Goal: Communication & Community: Answer question/provide support

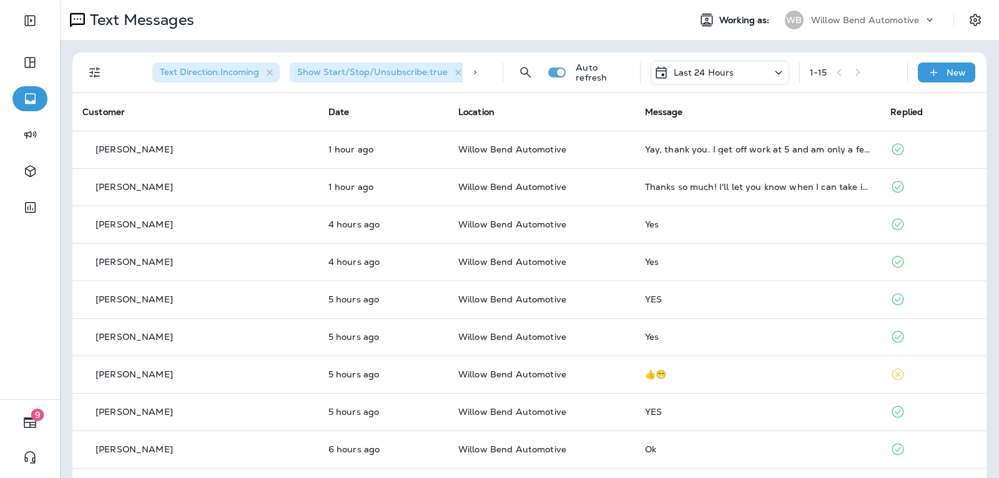
click at [687, 71] on p "Last 24 Hours" at bounding box center [704, 72] width 61 height 10
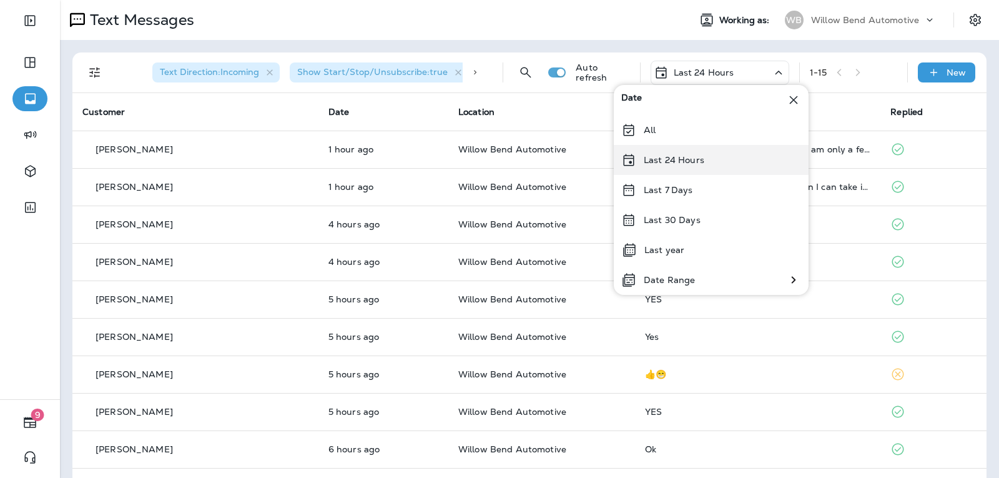
click at [693, 166] on div "Last 24 Hours" at bounding box center [711, 160] width 195 height 30
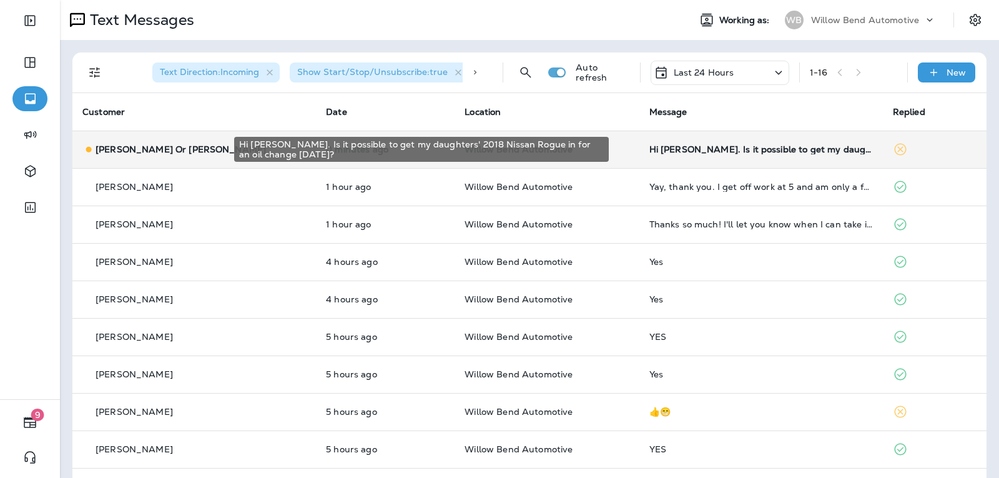
click at [738, 152] on div "Hi [PERSON_NAME]. Is it possible to get my daughters' 2018 Nissan Rogue in for …" at bounding box center [762, 149] width 224 height 10
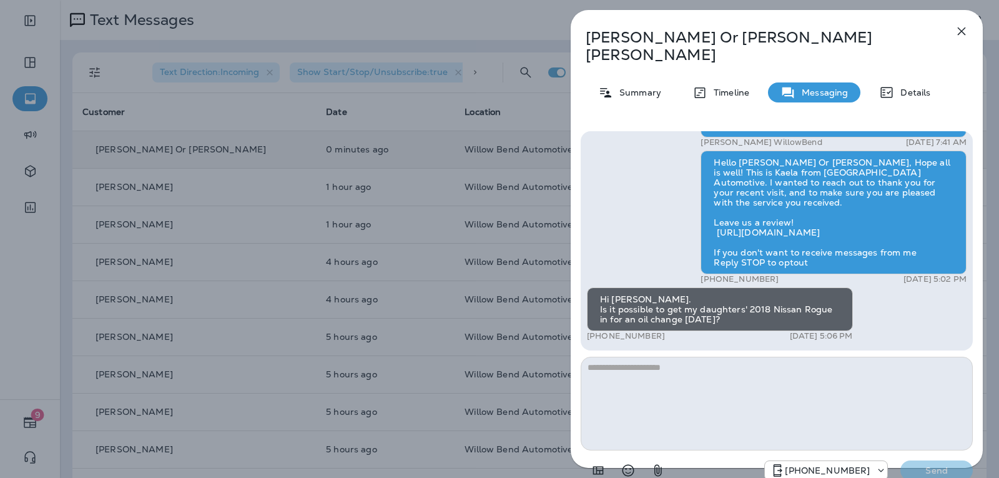
click at [654, 358] on textarea at bounding box center [777, 404] width 392 height 94
type textarea "*"
type textarea "**********"
click at [934, 460] on button "Send" at bounding box center [937, 470] width 72 height 20
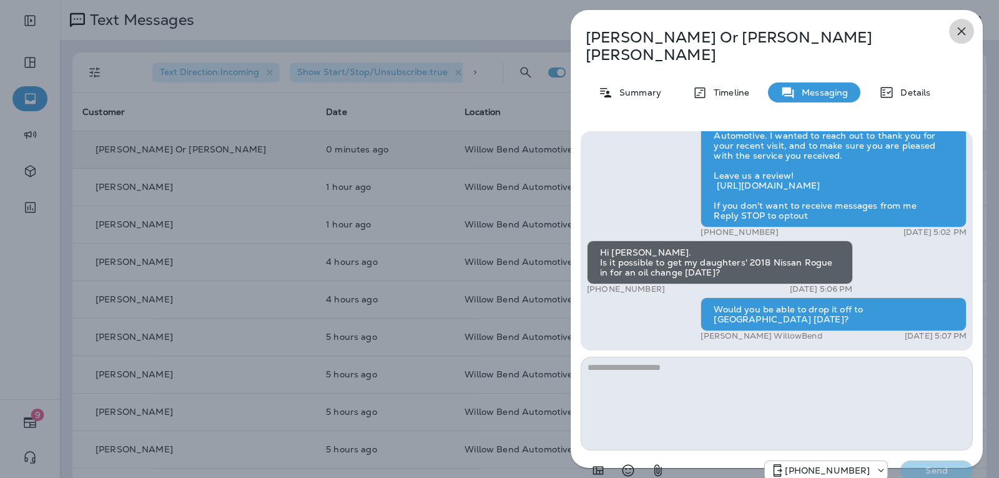
click at [966, 31] on icon "button" at bounding box center [961, 31] width 15 height 15
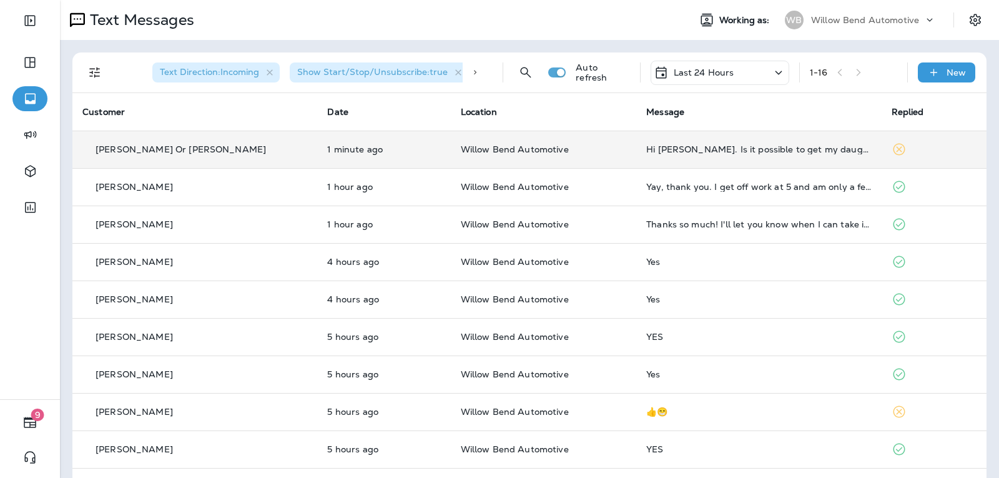
click at [659, 69] on icon at bounding box center [661, 72] width 15 height 15
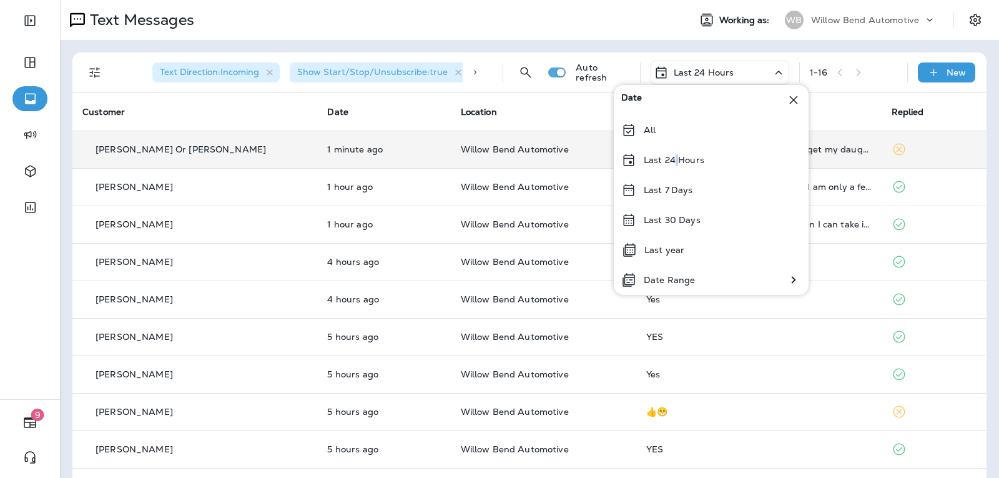
click at [677, 156] on p "Last 24 Hours" at bounding box center [674, 160] width 61 height 10
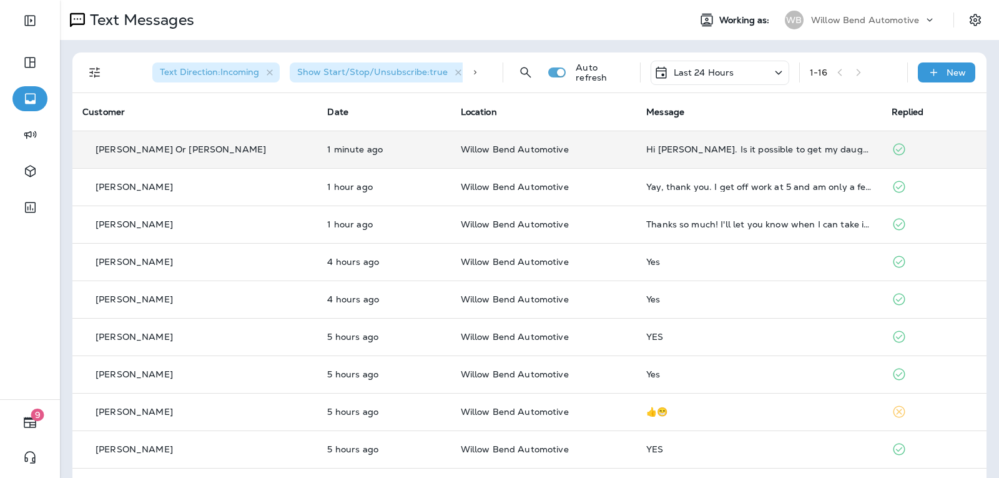
click at [765, 154] on td "Hi [PERSON_NAME]. Is it possible to get my daughters' 2018 Nissan Rogue in for …" at bounding box center [759, 149] width 245 height 37
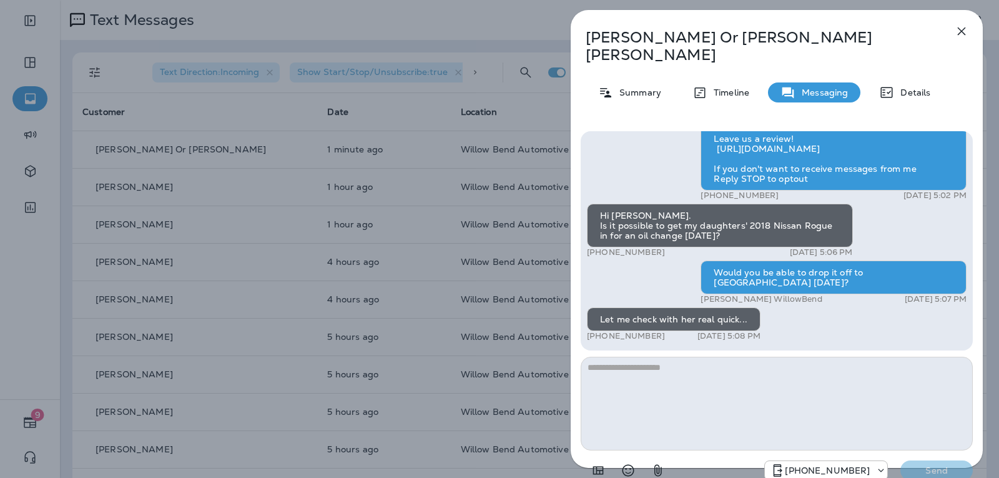
click at [694, 357] on textarea at bounding box center [777, 404] width 392 height 94
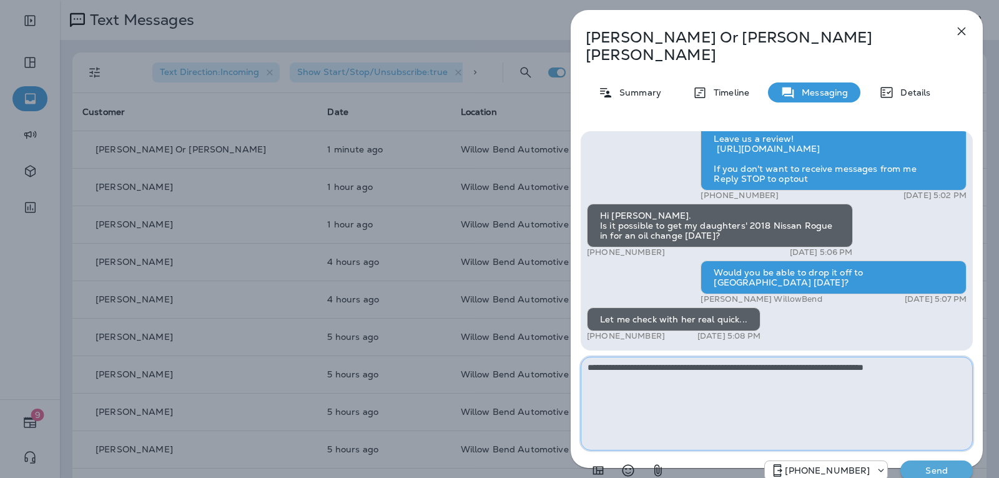
type textarea "**********"
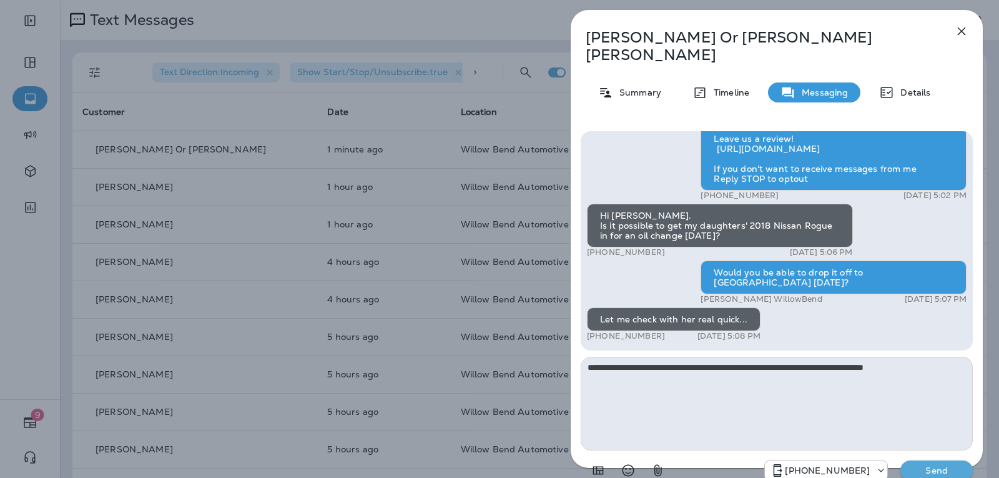
click at [941, 465] on p "Send" at bounding box center [937, 470] width 52 height 11
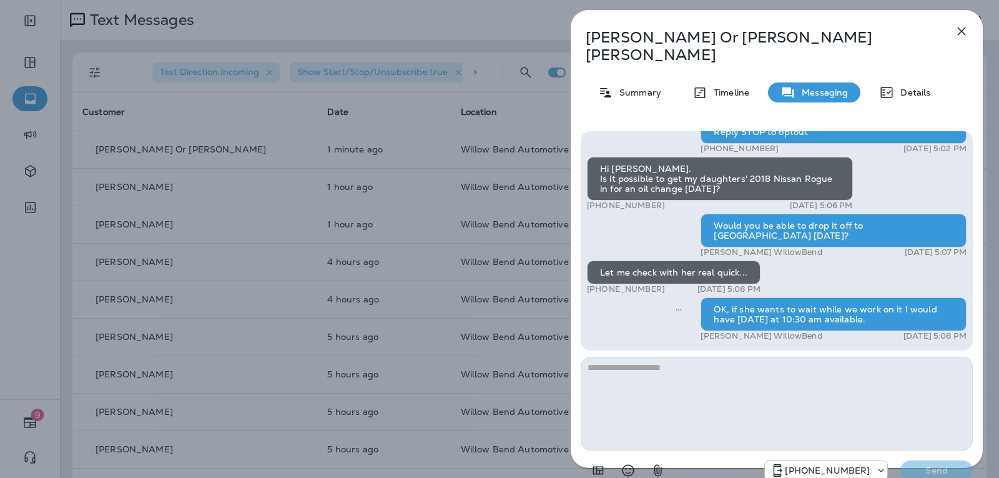
click at [963, 31] on icon "button" at bounding box center [962, 31] width 8 height 8
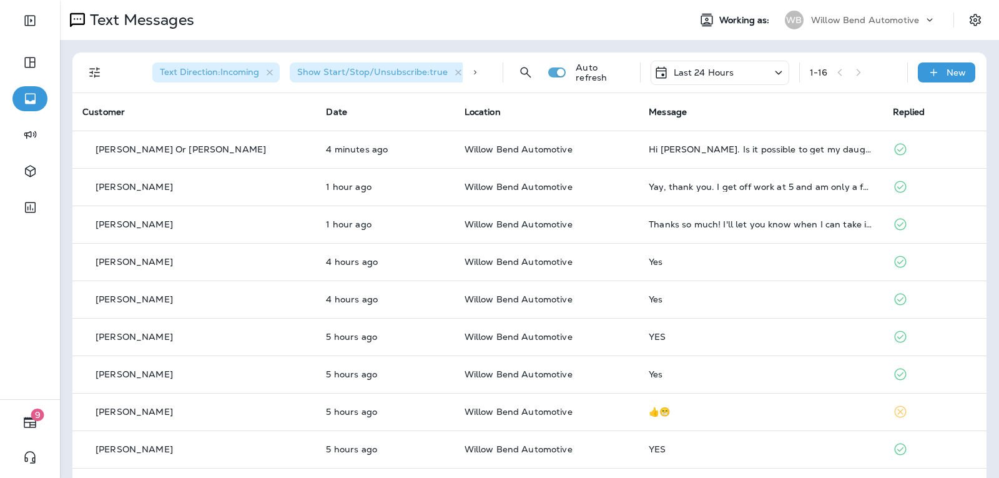
click at [724, 65] on div "Last 24 Hours" at bounding box center [694, 72] width 81 height 15
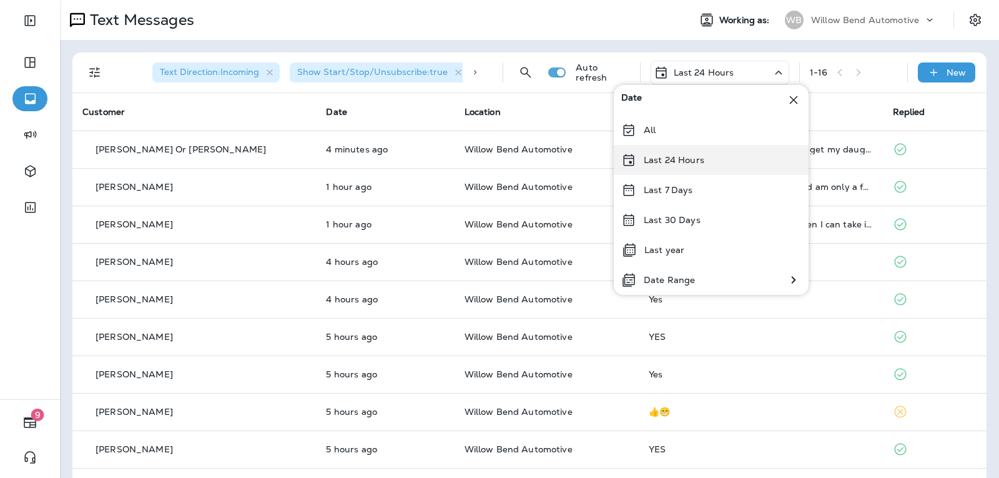
click at [725, 157] on div "Last 24 Hours" at bounding box center [711, 160] width 195 height 30
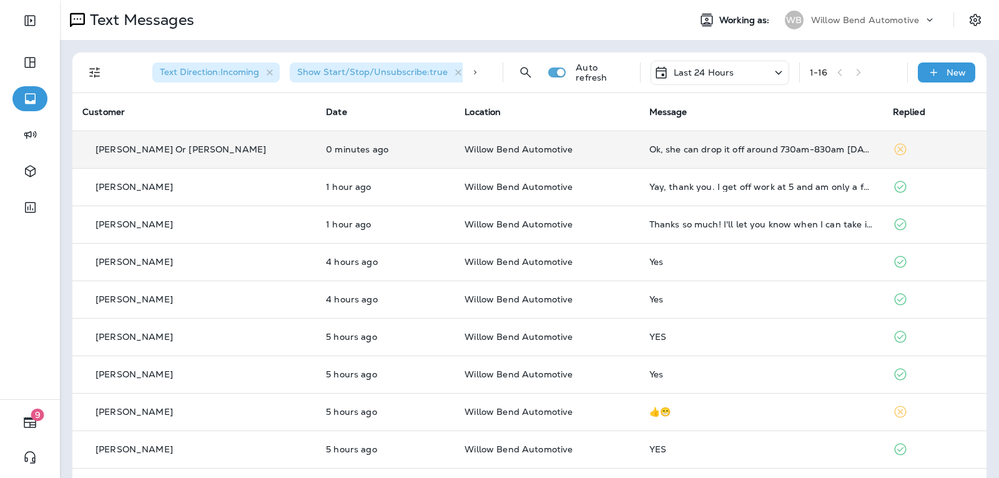
click at [786, 143] on td "Ok, she can drop it off around 730am-830am [DATE]." at bounding box center [762, 149] width 244 height 37
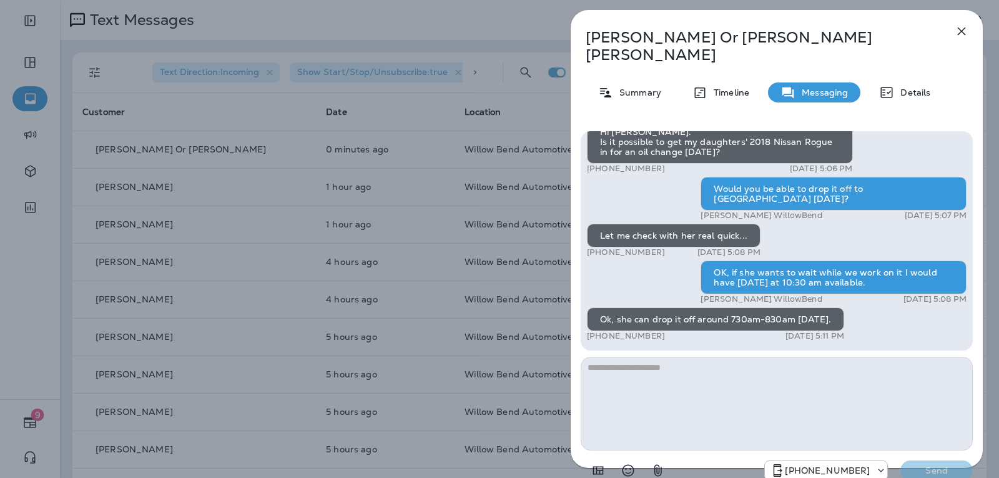
click at [685, 364] on textarea at bounding box center [777, 404] width 392 height 94
type textarea "**********"
click at [926, 461] on button "Send" at bounding box center [937, 470] width 72 height 20
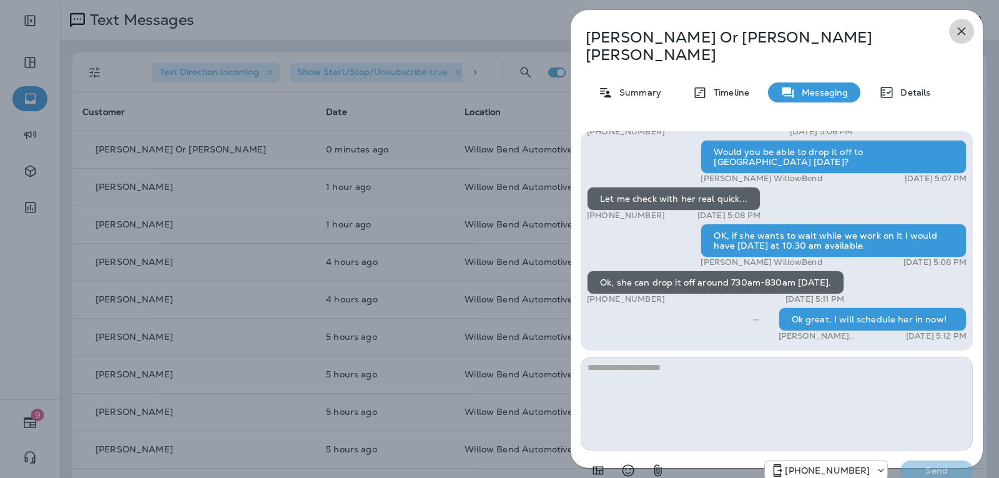
click at [965, 34] on icon "button" at bounding box center [962, 31] width 8 height 8
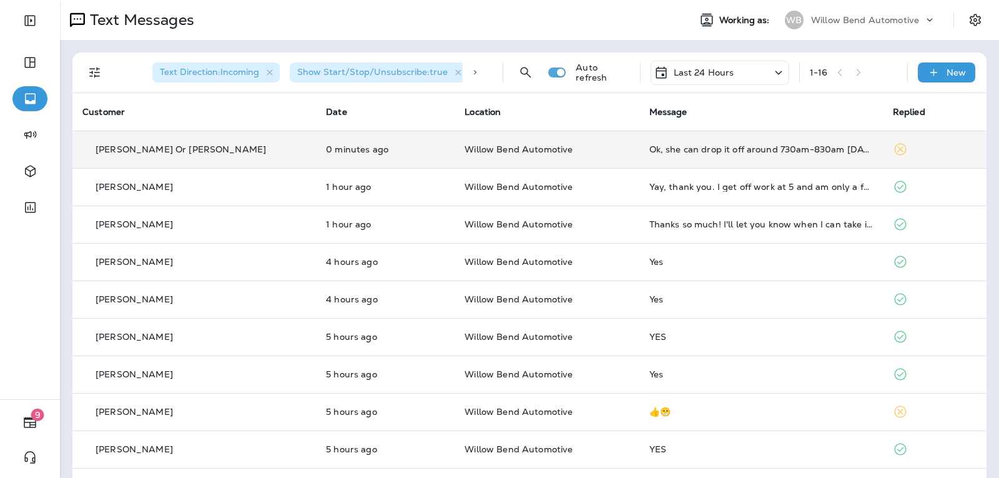
click at [741, 146] on div "Ok, she can drop it off around 730am-830am [DATE]." at bounding box center [762, 149] width 224 height 10
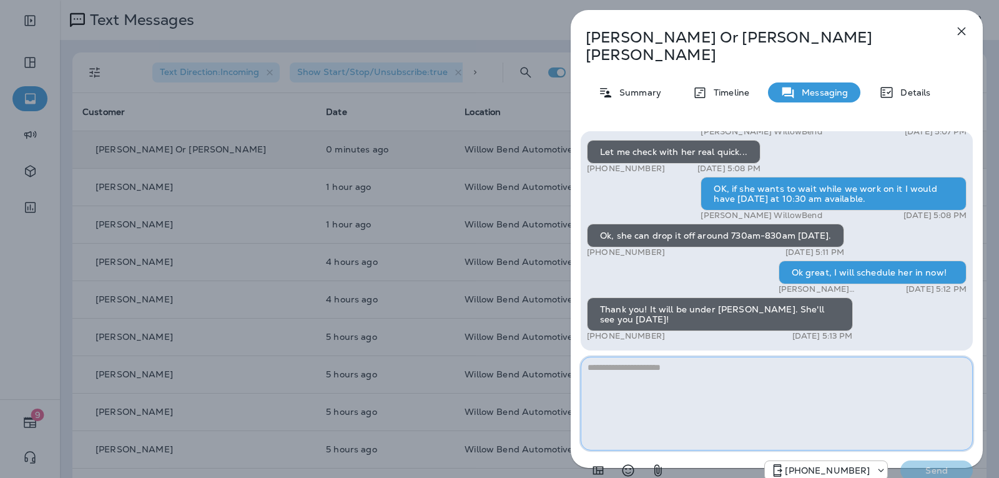
click at [644, 357] on textarea at bounding box center [777, 404] width 392 height 94
type textarea "*"
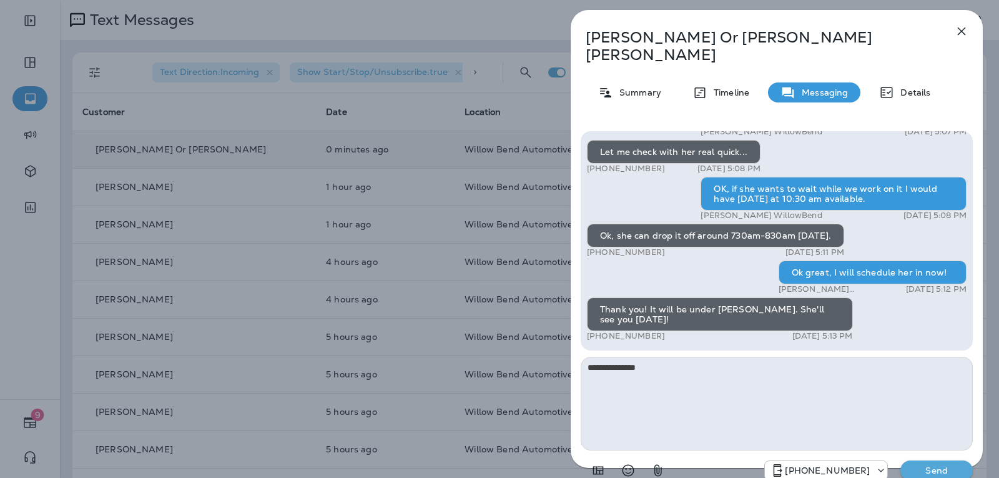
click at [632, 463] on icon "Select an emoji" at bounding box center [628, 470] width 15 height 15
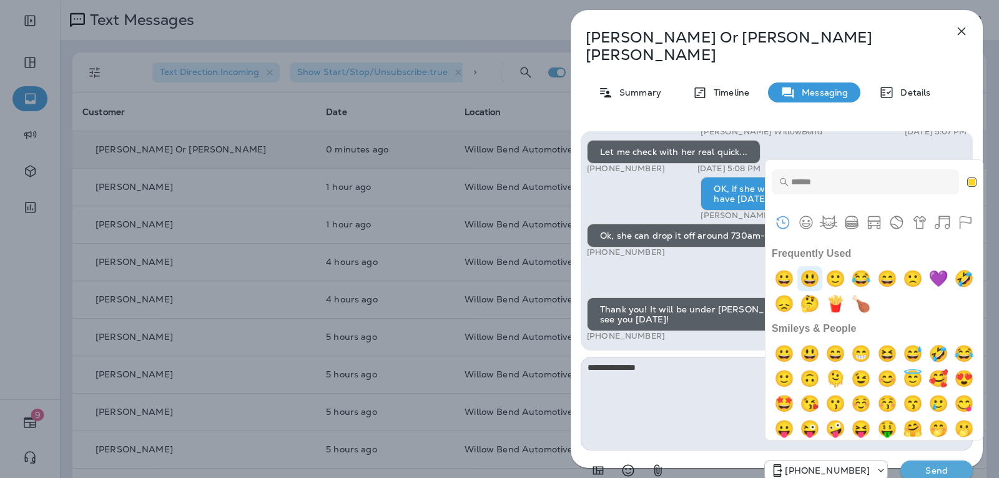
click at [819, 275] on img "smiley" at bounding box center [810, 278] width 25 height 25
type textarea "**********"
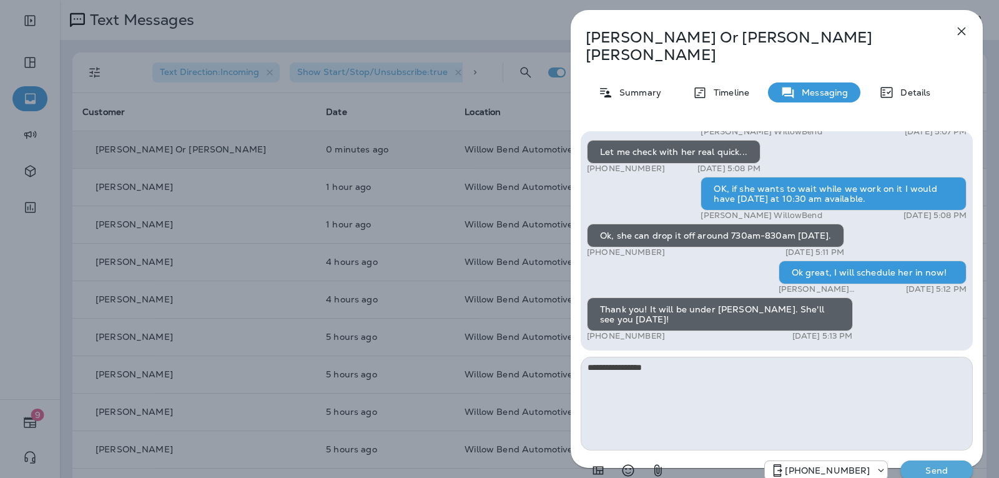
click at [926, 450] on div "[PHONE_NUMBER] Send" at bounding box center [777, 466] width 392 height 32
click at [933, 465] on p "Send" at bounding box center [937, 470] width 52 height 11
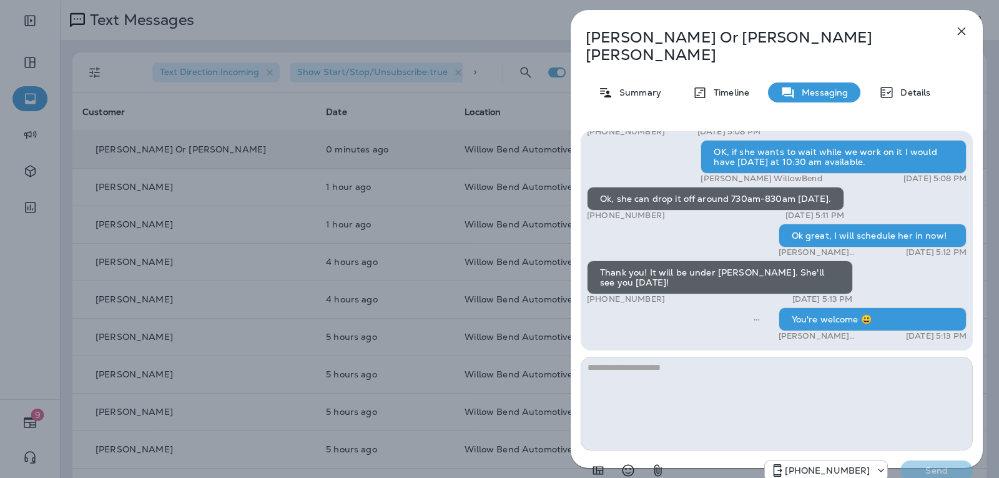
click at [963, 32] on icon "button" at bounding box center [962, 31] width 8 height 8
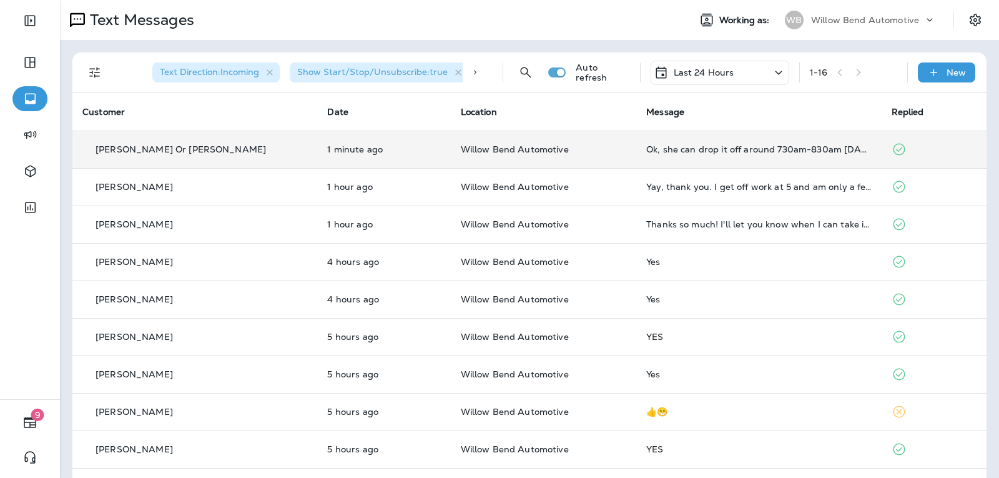
click at [726, 62] on div "Last 24 Hours" at bounding box center [720, 73] width 139 height 24
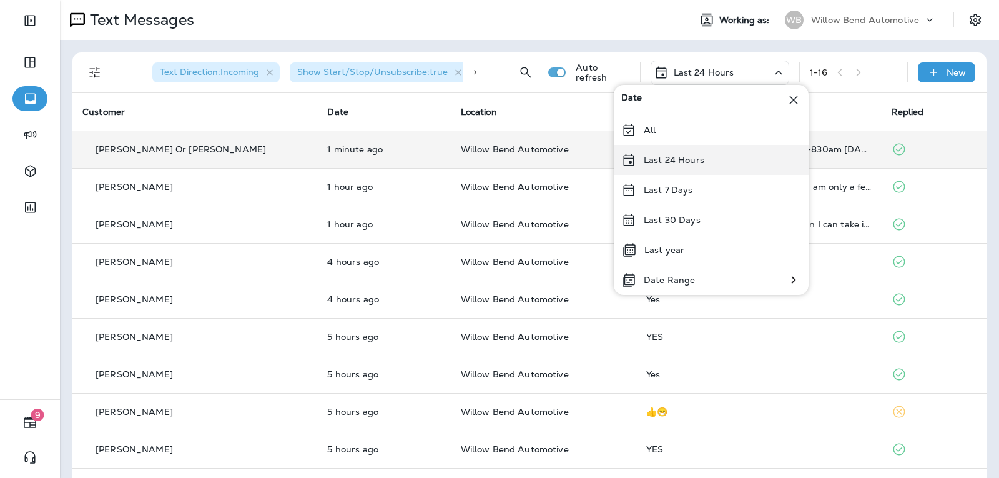
click at [716, 161] on div "Last 24 Hours" at bounding box center [711, 160] width 195 height 30
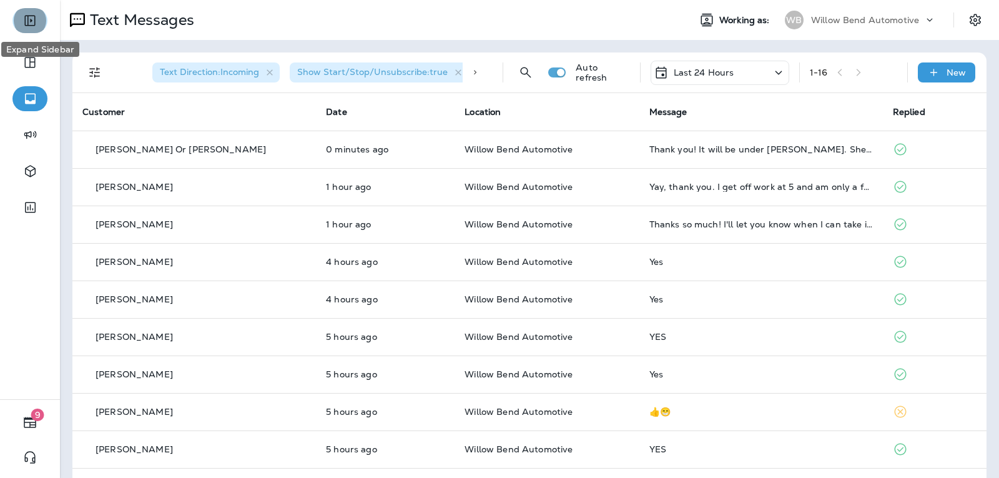
click at [37, 17] on icon "Expand Sidebar" at bounding box center [29, 20] width 15 height 15
